Goal: Task Accomplishment & Management: Manage account settings

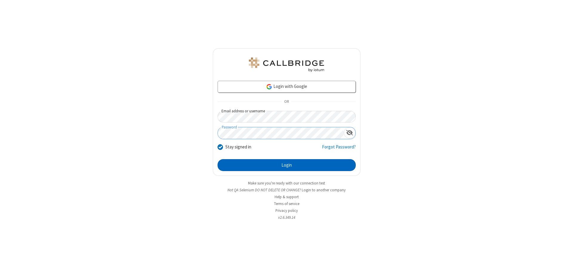
click at [287, 165] on button "Login" at bounding box center [287, 165] width 138 height 12
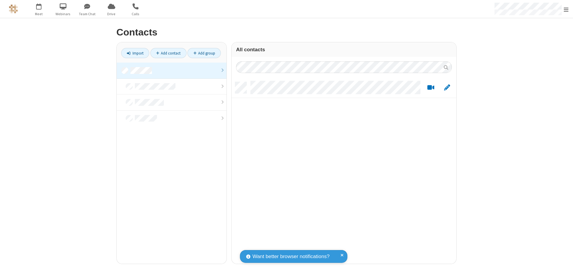
scroll to position [182, 220]
click at [172, 70] on link at bounding box center [172, 71] width 110 height 16
click at [447, 87] on span "Edit" at bounding box center [447, 87] width 6 height 7
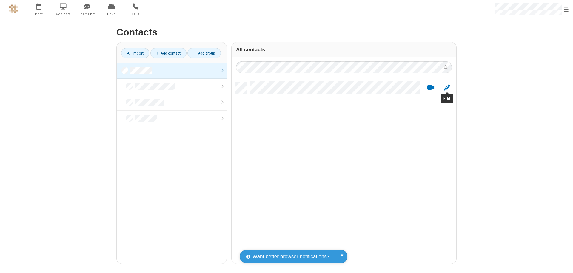
scroll to position [182, 220]
click at [172, 70] on link at bounding box center [172, 71] width 110 height 16
